Goal: Information Seeking & Learning: Learn about a topic

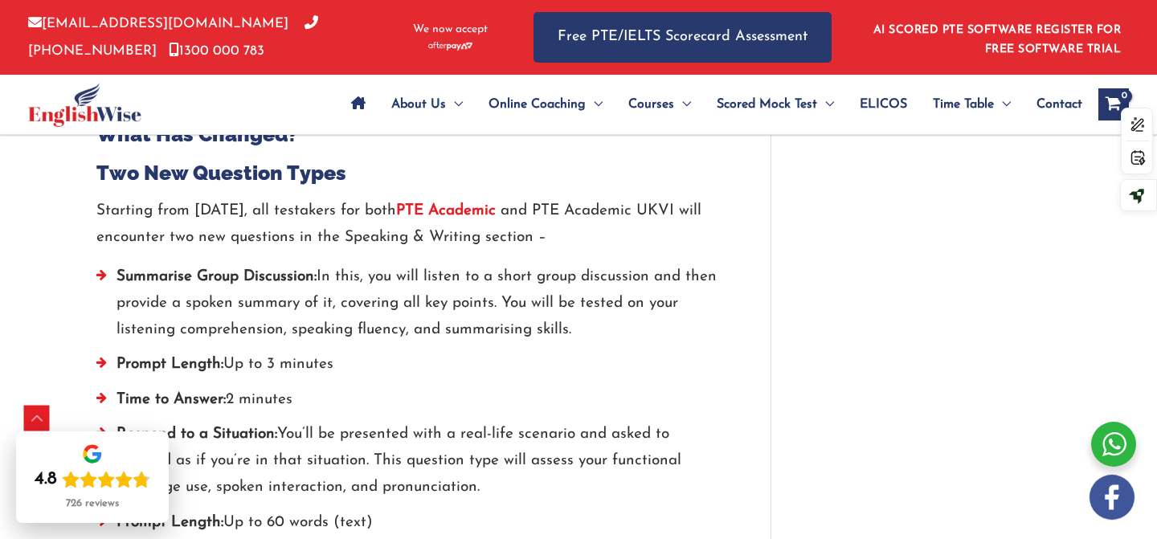
scroll to position [1928, 0]
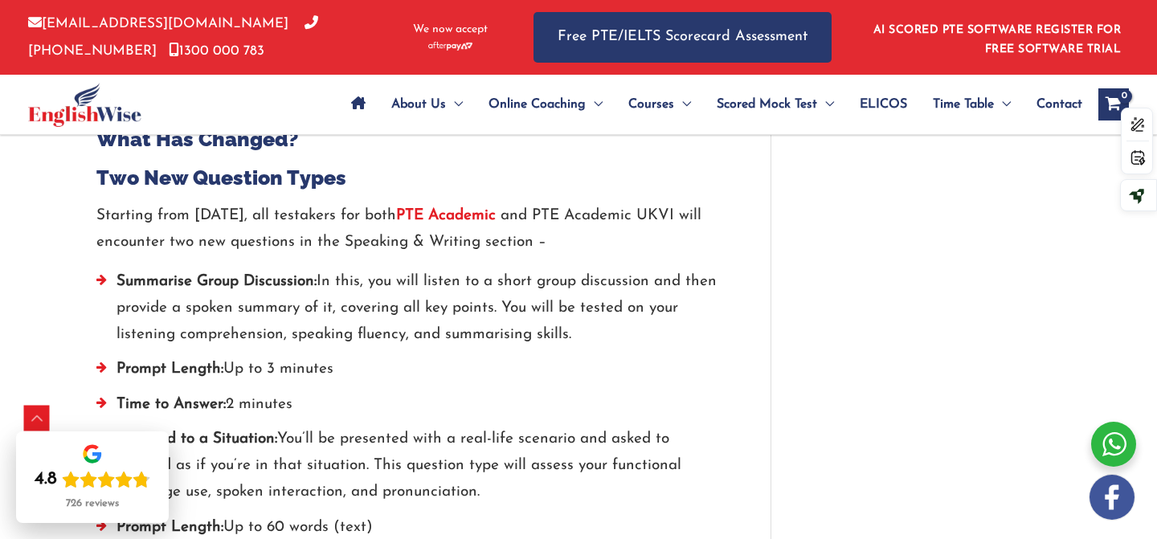
click at [244, 245] on p "Starting from [DATE], all testakers for both PTE Academic and PTE Academic UKVI…" at bounding box center [409, 229] width 626 height 54
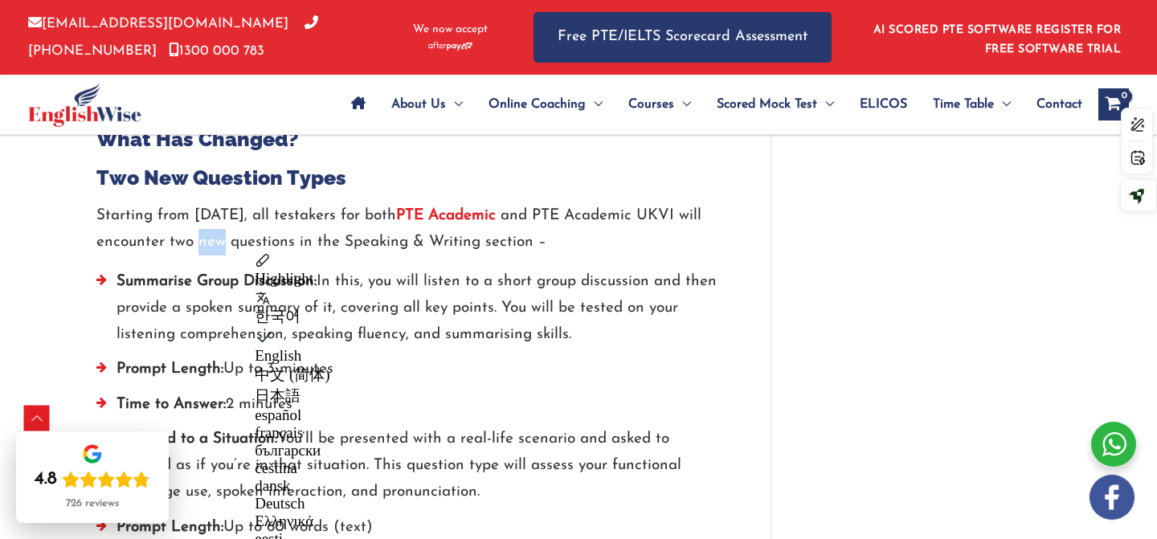
click at [457, 272] on li "Summarise Group Discussion: In this, you will listen to a short group discussio…" at bounding box center [409, 312] width 626 height 88
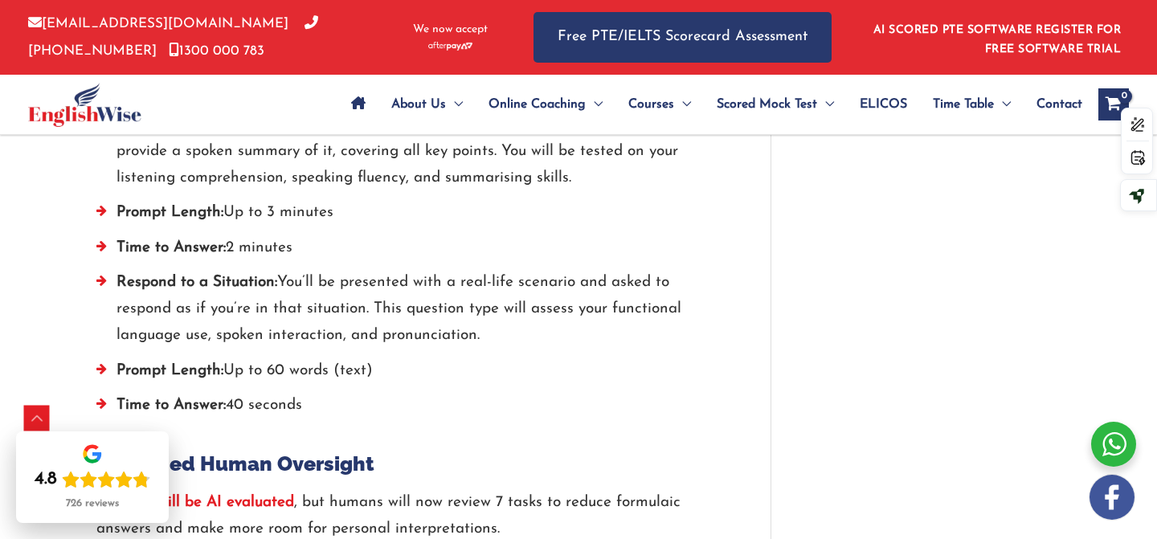
scroll to position [2085, 0]
click at [345, 285] on li "Respond to a Situation: You’ll be presented with a real-life scenario and asked…" at bounding box center [409, 312] width 626 height 88
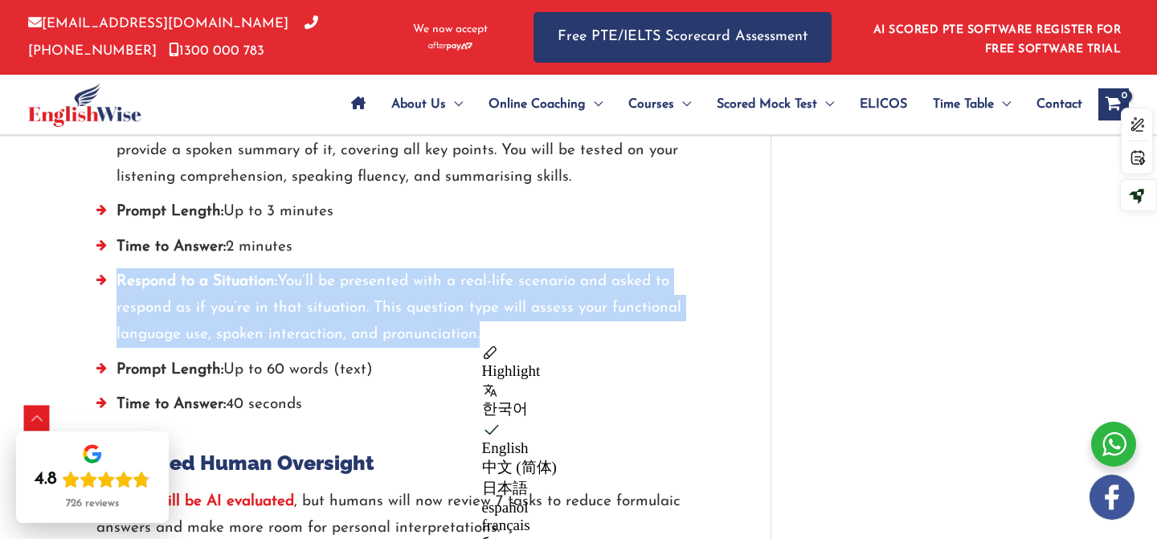
click at [332, 324] on li "Respond to a Situation: You’ll be presented with a real-life scenario and asked…" at bounding box center [409, 312] width 626 height 88
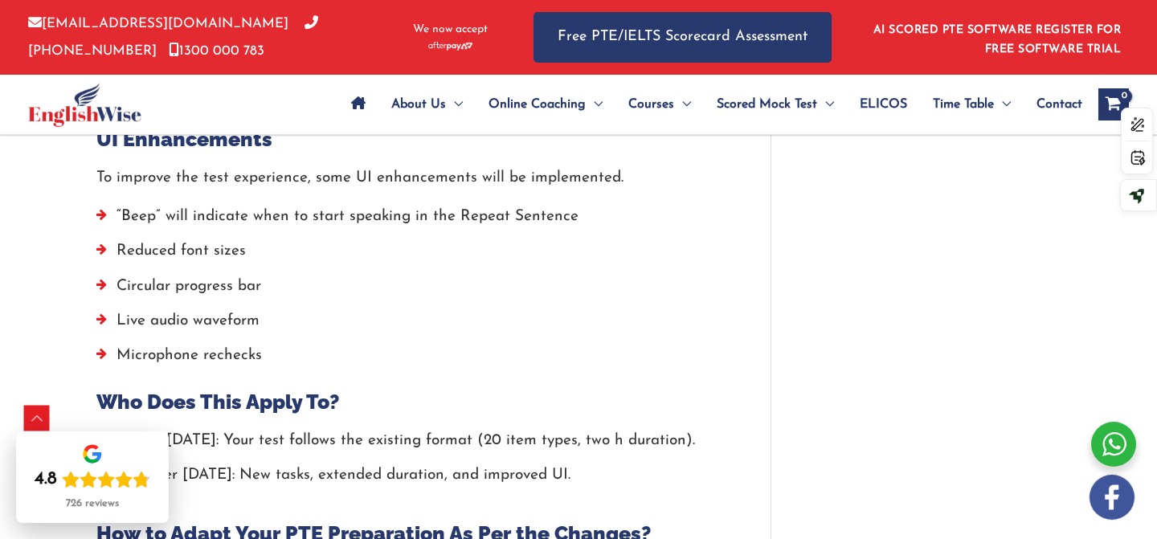
scroll to position [2966, 0]
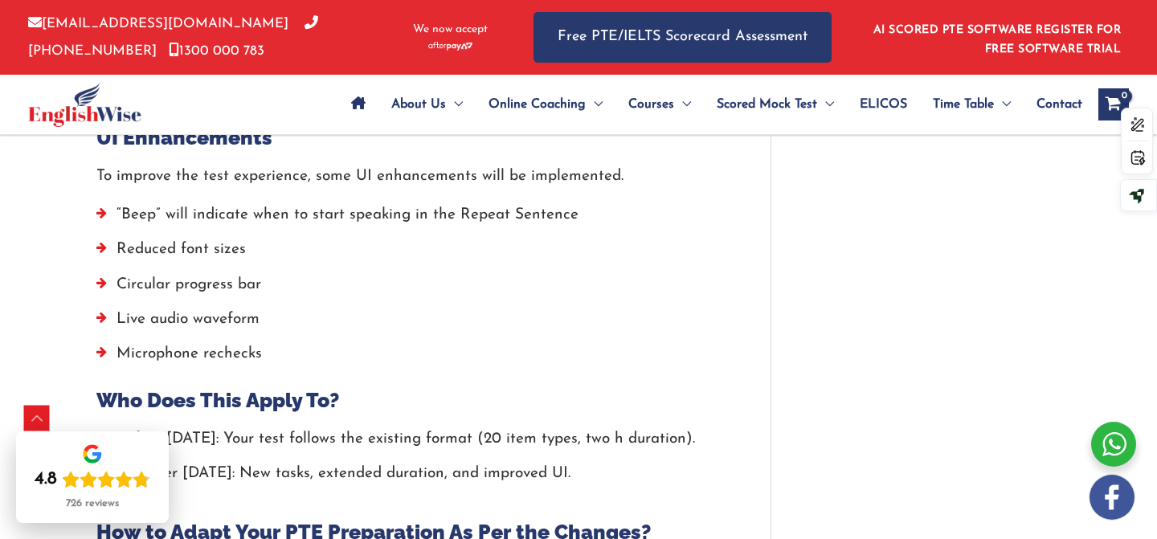
click at [210, 293] on li "Circular progress bar" at bounding box center [409, 288] width 626 height 35
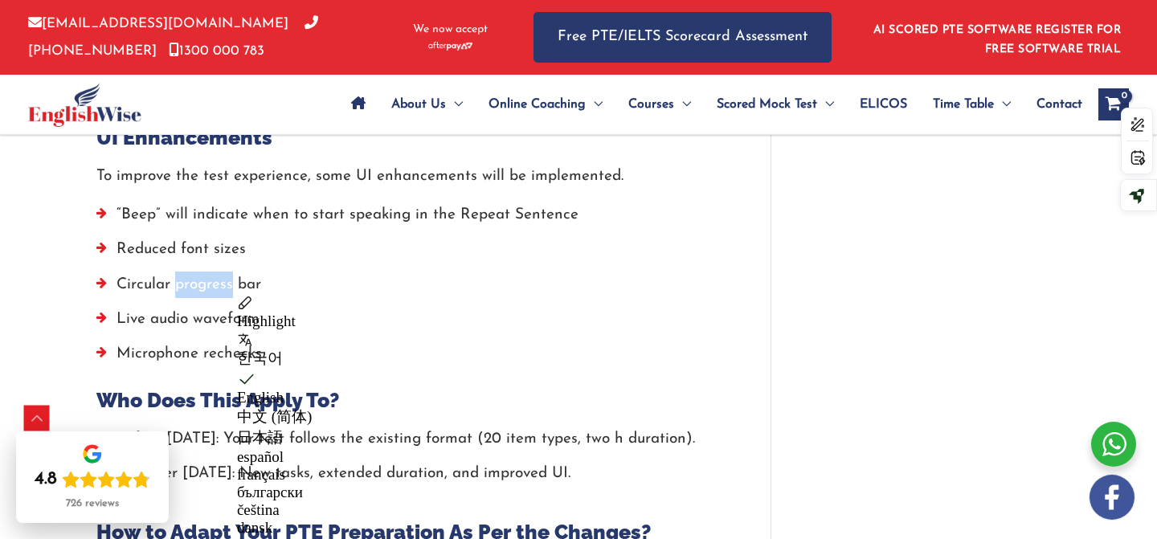
click at [200, 329] on li "Live audio waveform" at bounding box center [409, 323] width 626 height 35
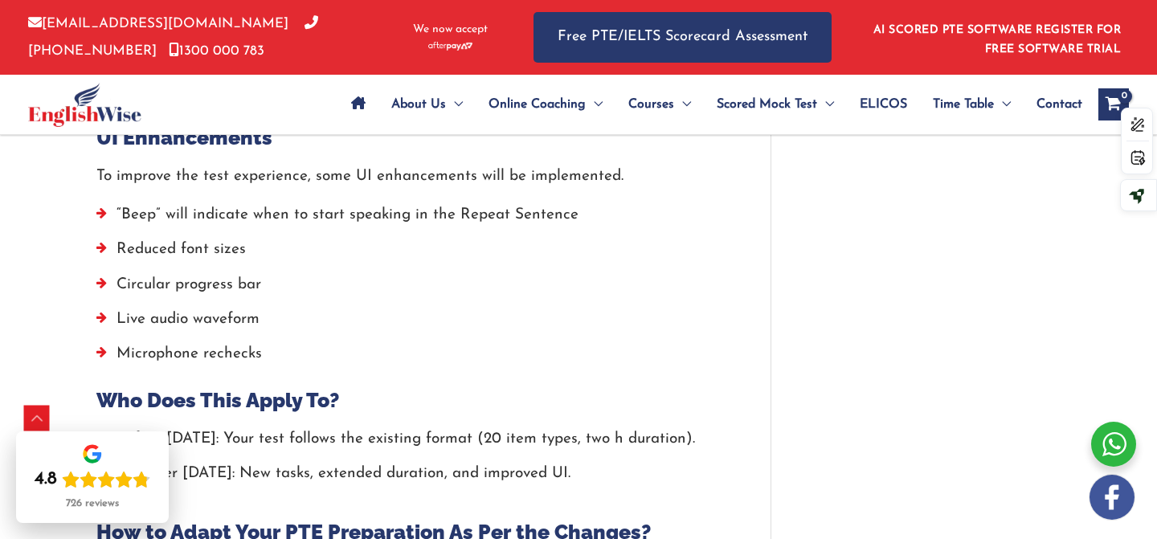
click at [200, 329] on li "Live audio waveform" at bounding box center [409, 323] width 626 height 35
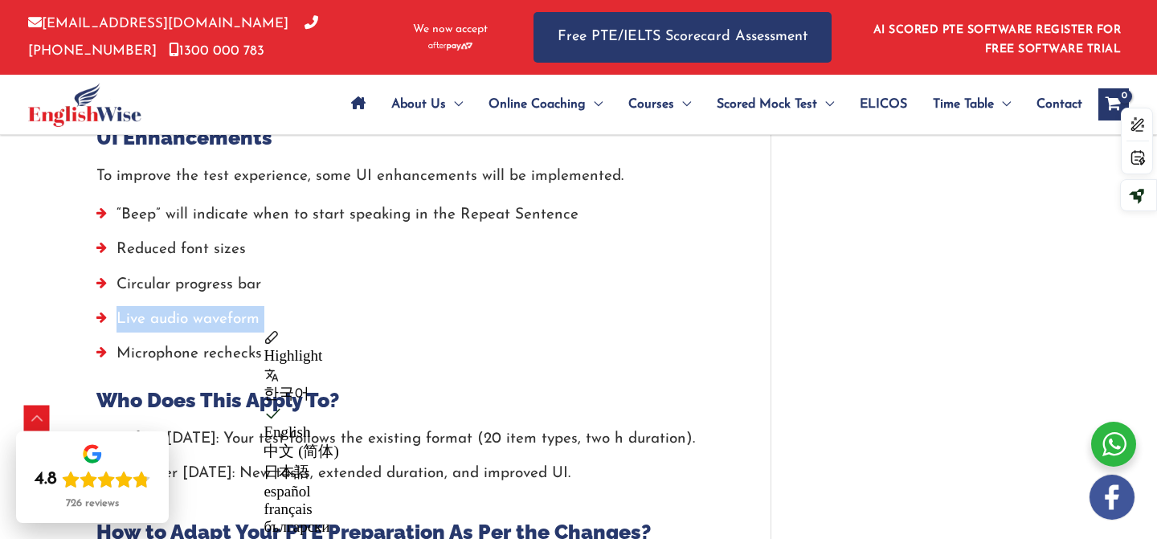
click at [194, 365] on li "Microphone rechecks" at bounding box center [409, 358] width 626 height 35
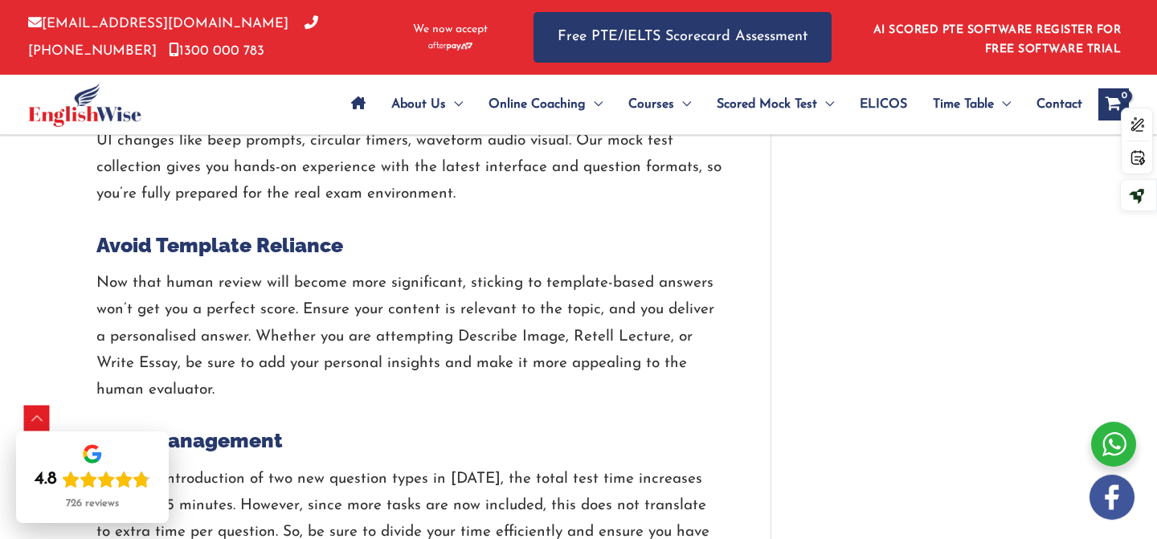
scroll to position [3714, 0]
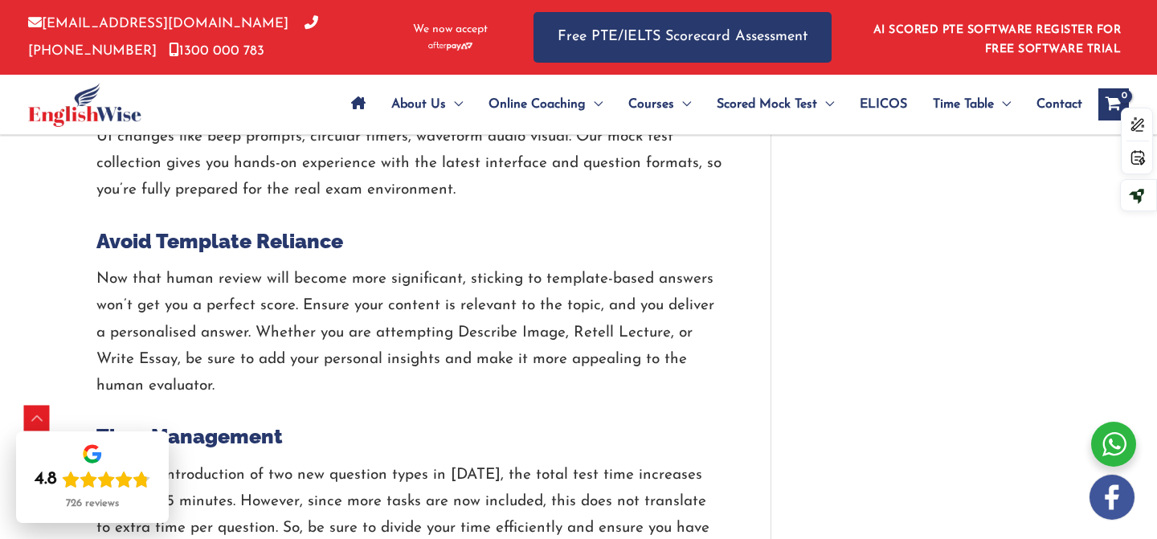
click at [197, 303] on p "Now that human review will become more significant, sticking to template-based …" at bounding box center [409, 332] width 626 height 133
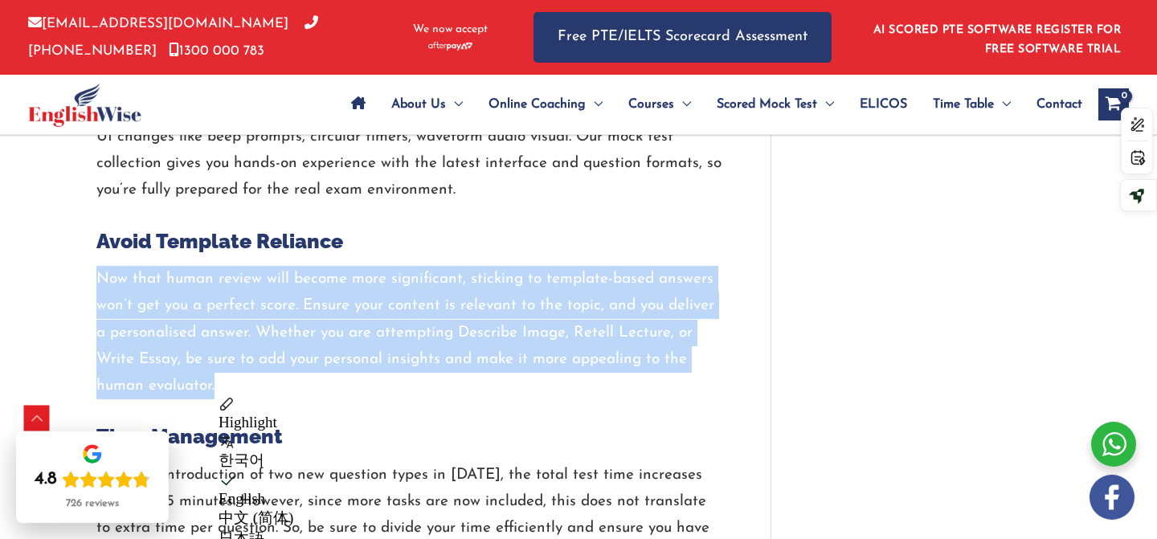
click at [199, 289] on p "Now that human review will become more significant, sticking to template-based …" at bounding box center [409, 332] width 626 height 133
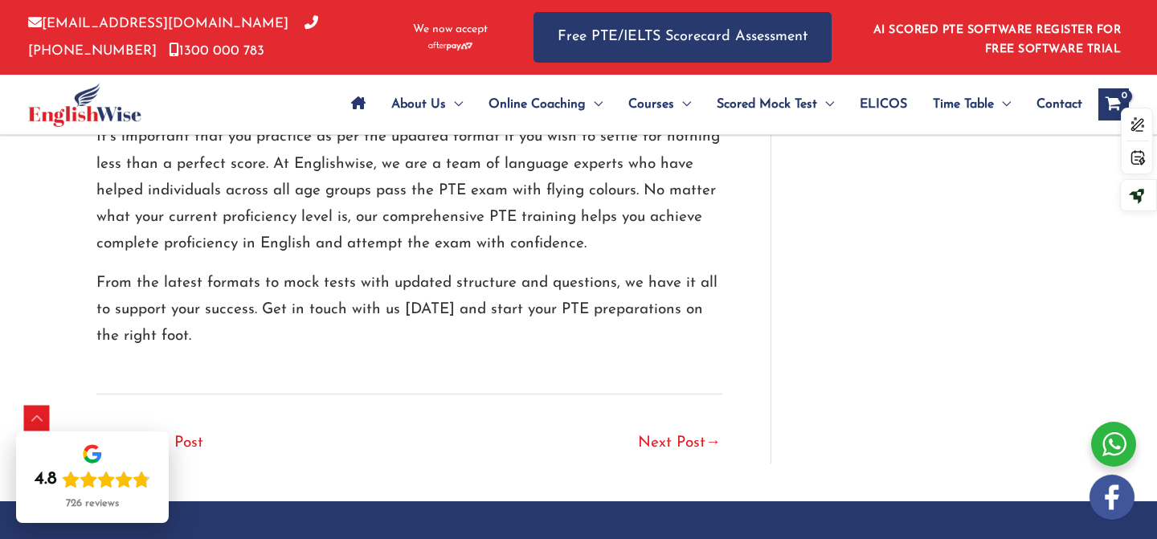
scroll to position [4443, 0]
